Goal: Navigation & Orientation: Find specific page/section

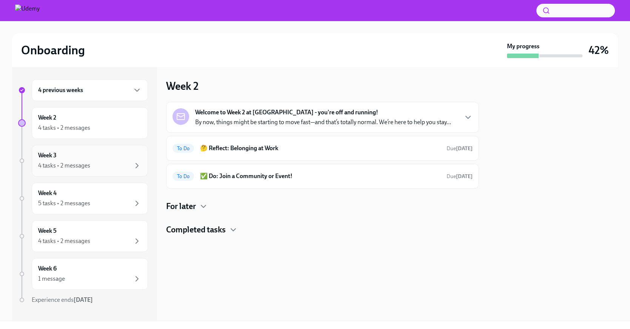
click at [107, 169] on div "4 tasks • 2 messages" at bounding box center [89, 165] width 103 height 9
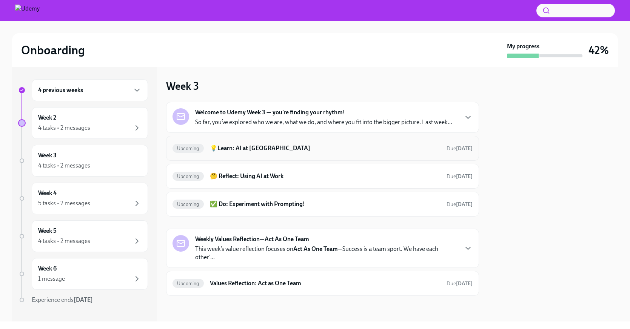
click at [253, 146] on h6 "💡Learn: AI at [GEOGRAPHIC_DATA]" at bounding box center [325, 148] width 230 height 8
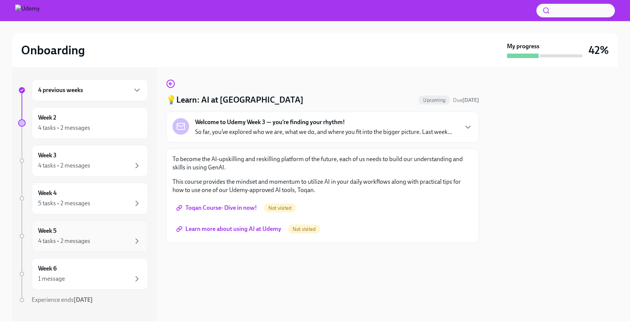
click at [89, 230] on div "Week 5 4 tasks • 2 messages" at bounding box center [89, 236] width 103 height 19
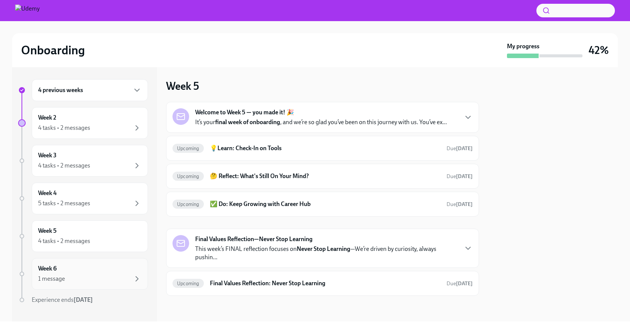
click at [81, 274] on div "1 message" at bounding box center [89, 278] width 103 height 9
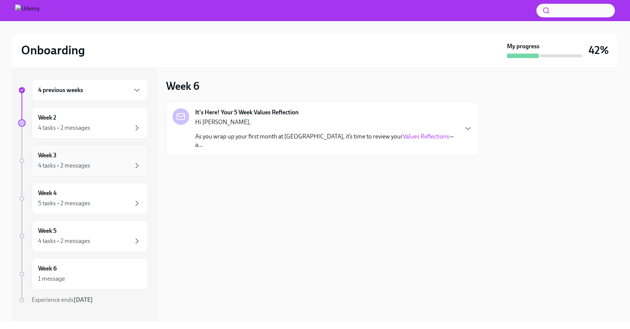
click at [107, 153] on div "Week 3 4 tasks • 2 messages" at bounding box center [89, 160] width 103 height 19
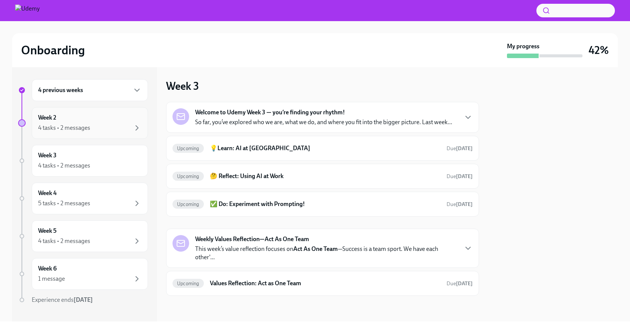
click at [100, 123] on div "4 tasks • 2 messages" at bounding box center [89, 127] width 103 height 9
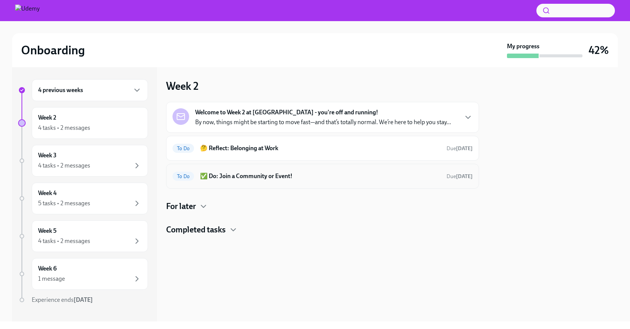
click at [266, 178] on h6 "✅ Do: Join a Community or Event!" at bounding box center [320, 176] width 240 height 8
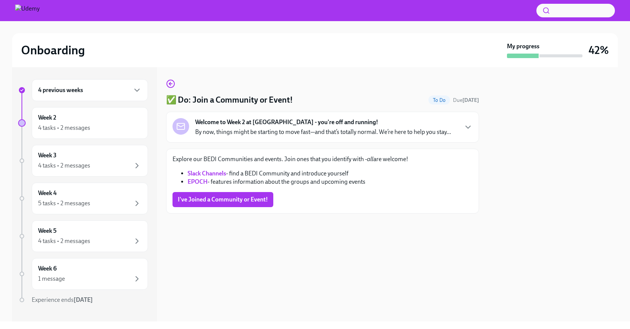
click at [214, 173] on link "Slack Channels" at bounding box center [206, 173] width 38 height 7
